Goal: Task Accomplishment & Management: Complete application form

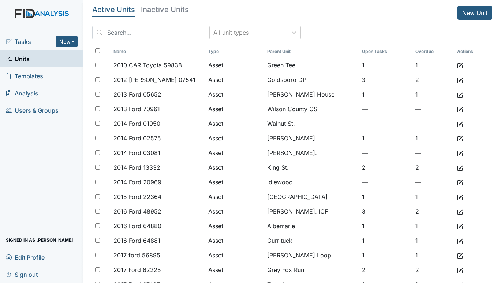
click at [16, 41] on span "Tasks" at bounding box center [31, 41] width 50 height 9
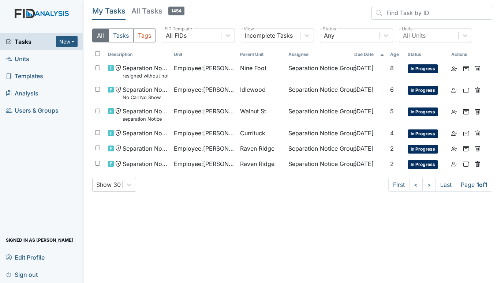
click at [23, 56] on span "Units" at bounding box center [17, 58] width 23 height 11
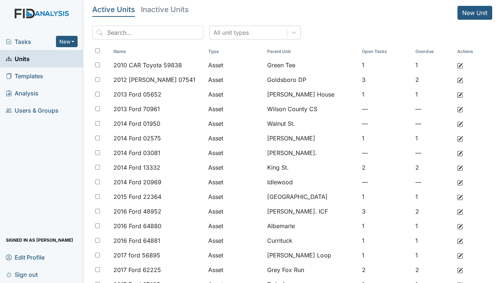
click at [29, 40] on span "Tasks" at bounding box center [31, 41] width 50 height 9
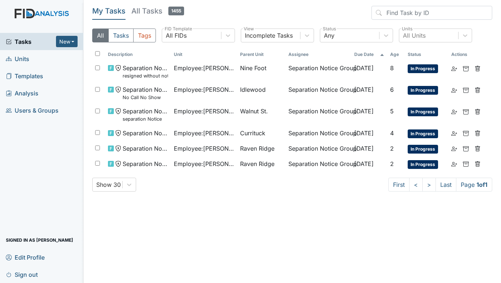
click at [27, 58] on span "Units" at bounding box center [17, 58] width 23 height 11
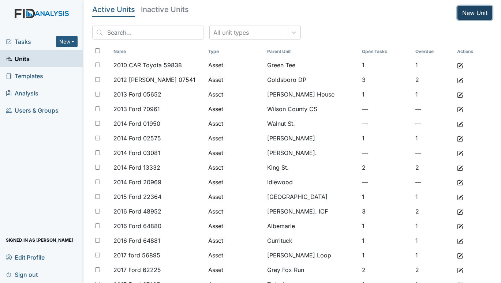
click at [473, 13] on link "New Unit" at bounding box center [475, 13] width 35 height 14
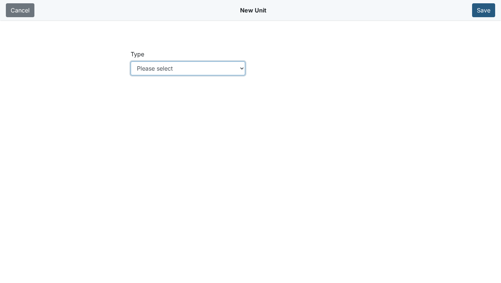
click at [182, 67] on select "Please select Location Location: Employee Location: Consumer Location: Asset Lo…" at bounding box center [188, 69] width 114 height 14
select select "c73a534c-0e54-49e9-a002-c9fa01df8b69"
click at [131, 62] on select "Please select Location Location: Employee Location: Consumer Location: Asset Lo…" at bounding box center [188, 69] width 114 height 14
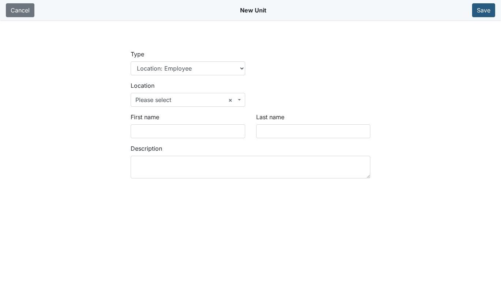
click at [241, 99] on span at bounding box center [239, 100] width 1 height 14
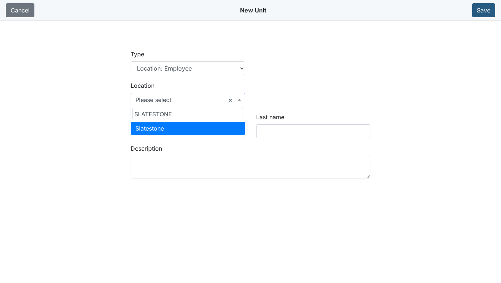
type input "SLATESTONE"
select select "61028981-9db7-4ef7-b210-5067ba923ddc"
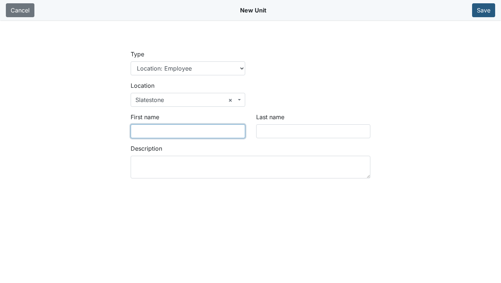
click at [173, 131] on input "First name" at bounding box center [188, 131] width 114 height 14
type input "Jessica"
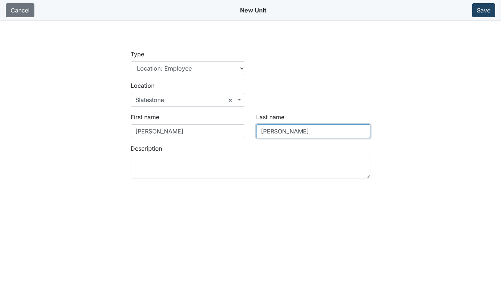
type input "Smith"
click at [480, 12] on button "Save" at bounding box center [483, 10] width 23 height 14
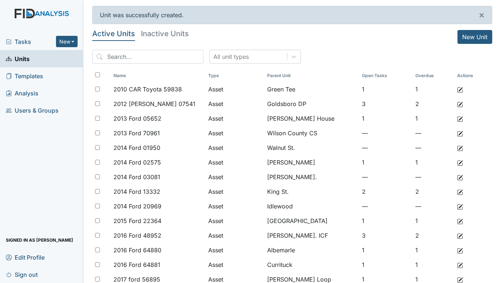
click at [38, 57] on link "Units" at bounding box center [41, 58] width 83 height 17
